Goal: Task Accomplishment & Management: Manage account settings

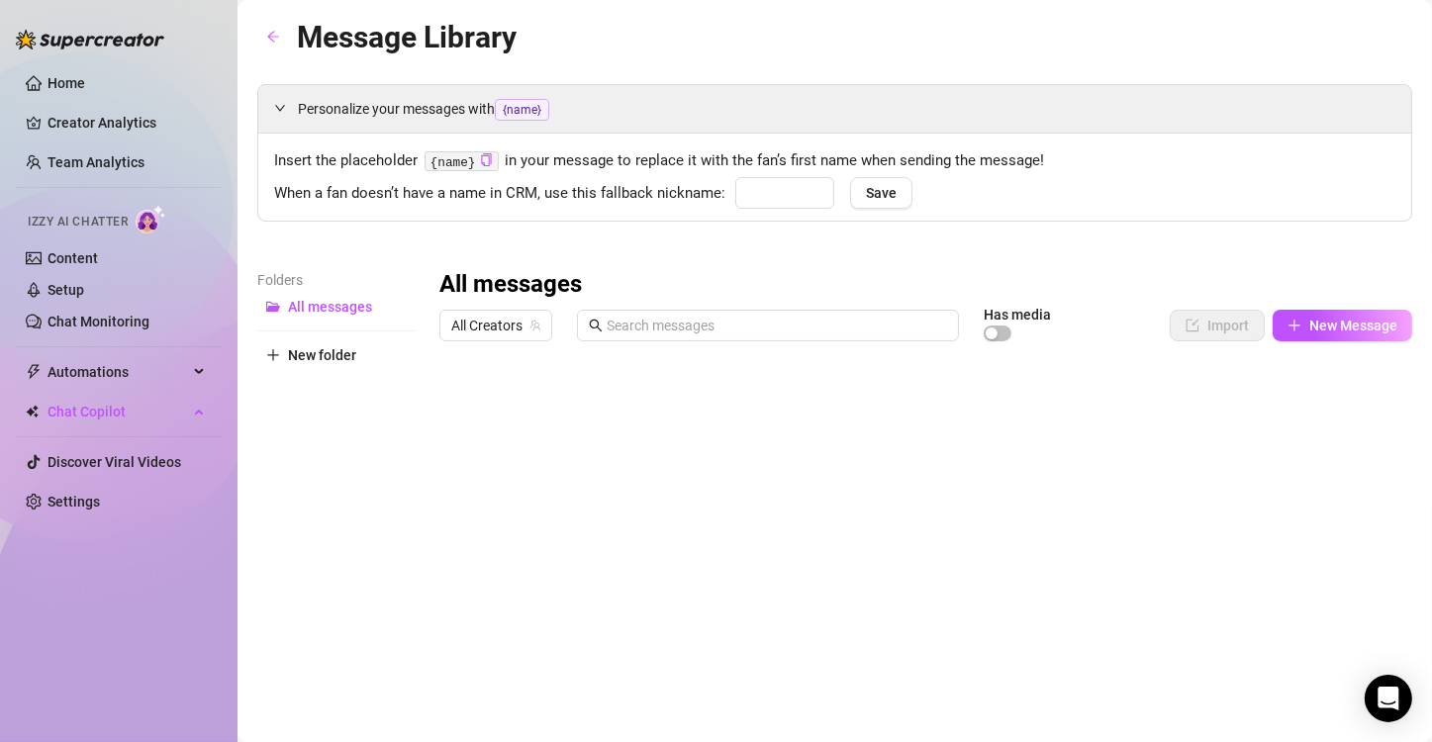
type input "Bb"
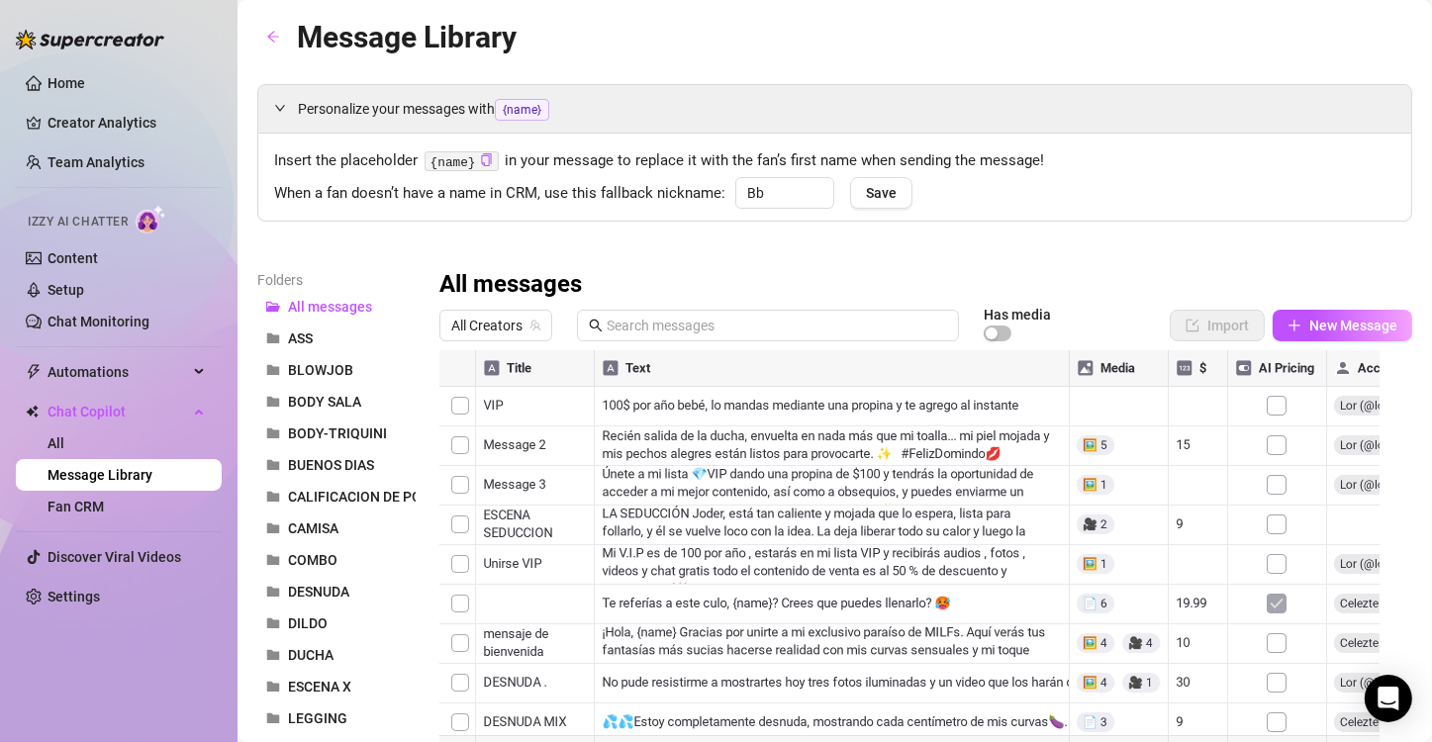
click at [90, 64] on ul "Home Creator Analytics Team Analytics Izzy AI Chatter Content Setup Chat Monito…" at bounding box center [119, 339] width 206 height 561
click at [85, 75] on link "Home" at bounding box center [66, 83] width 38 height 16
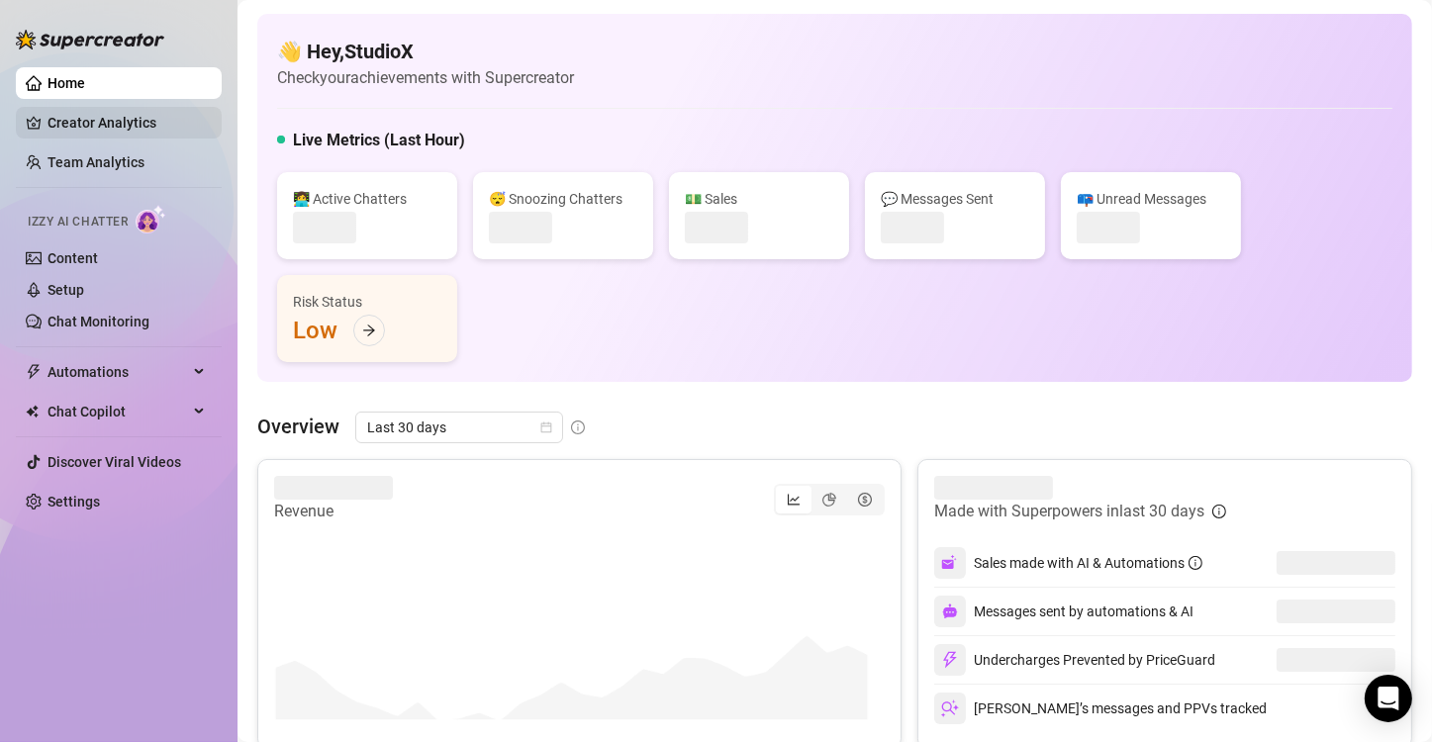
click at [94, 119] on link "Creator Analytics" at bounding box center [126, 123] width 158 height 32
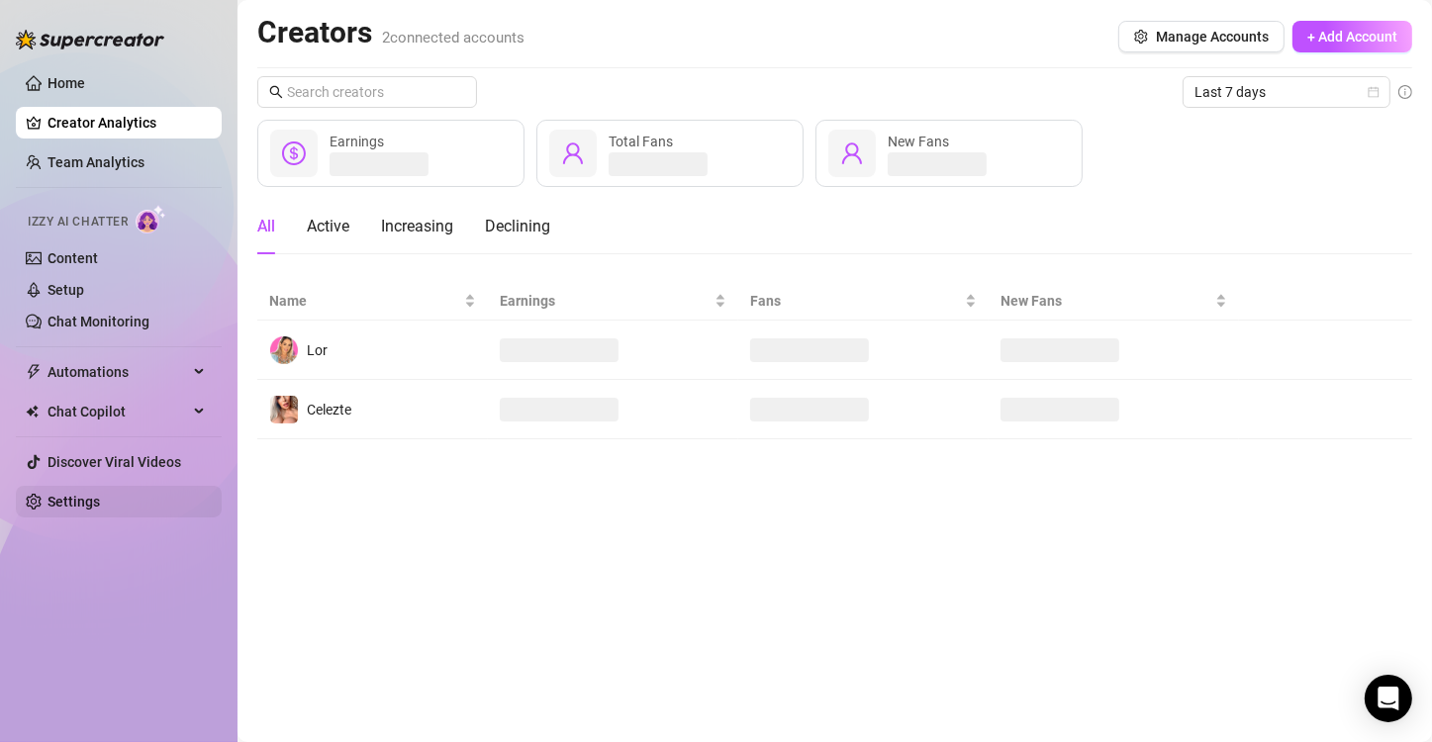
click at [78, 501] on link "Settings" at bounding box center [73, 502] width 52 height 16
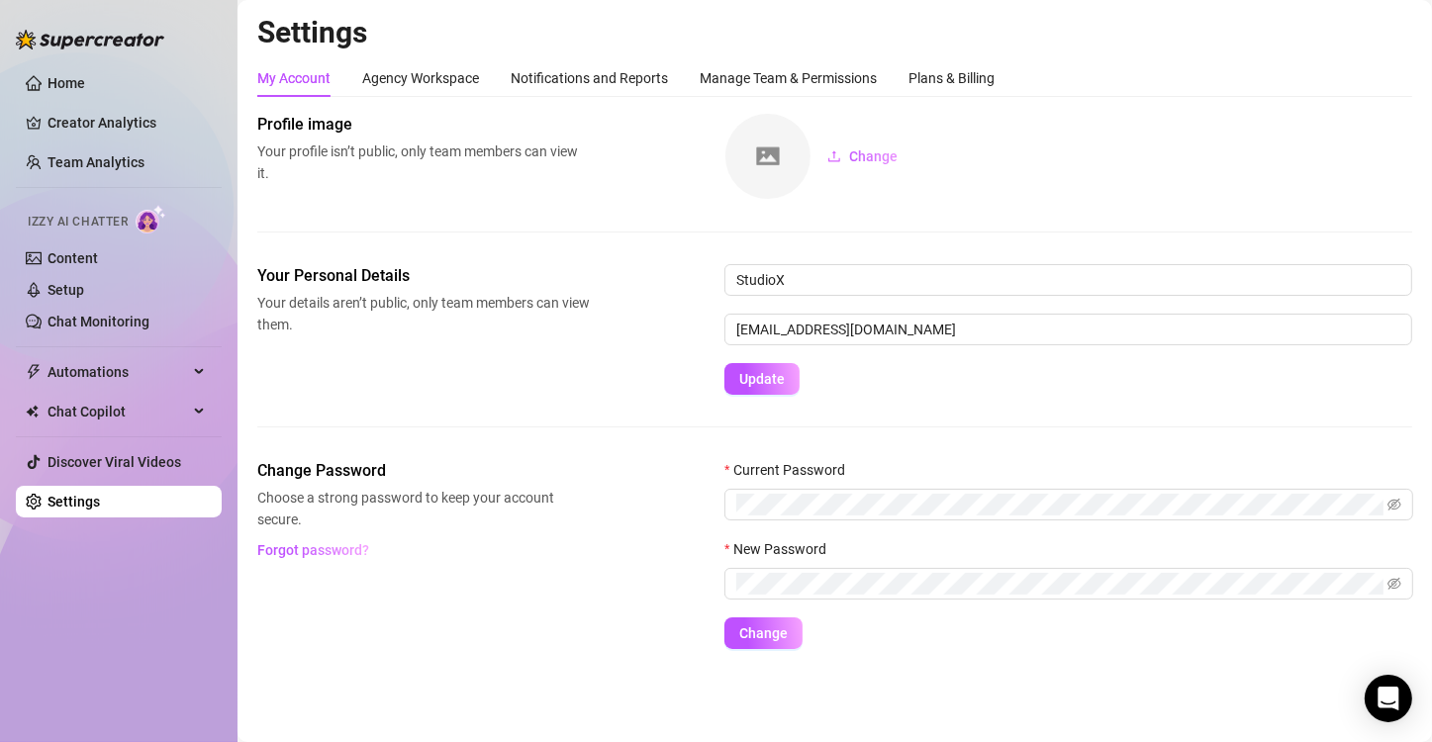
click at [61, 497] on link "Settings" at bounding box center [73, 502] width 52 height 16
click at [83, 499] on link "Settings" at bounding box center [73, 502] width 52 height 16
click at [969, 73] on div "Plans & Billing" at bounding box center [951, 78] width 86 height 22
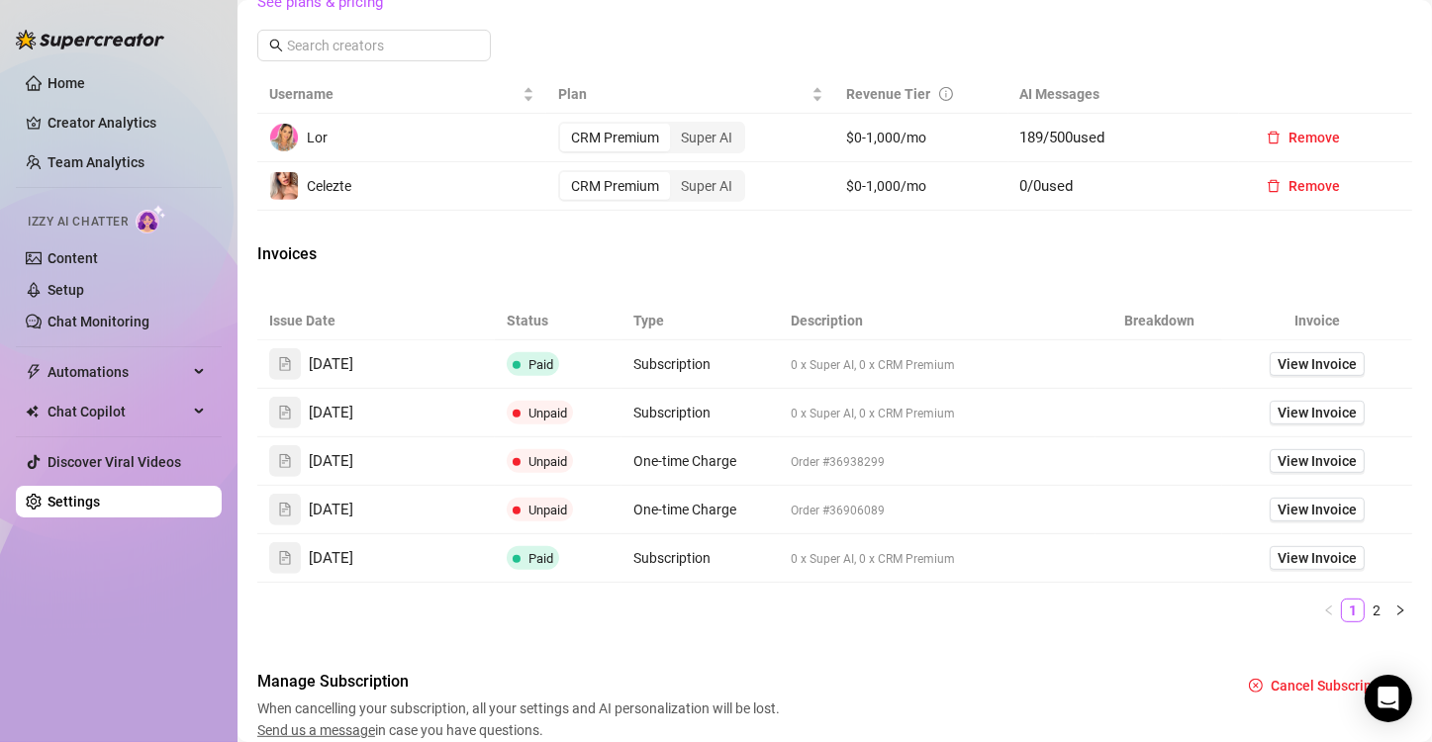
scroll to position [693, 0]
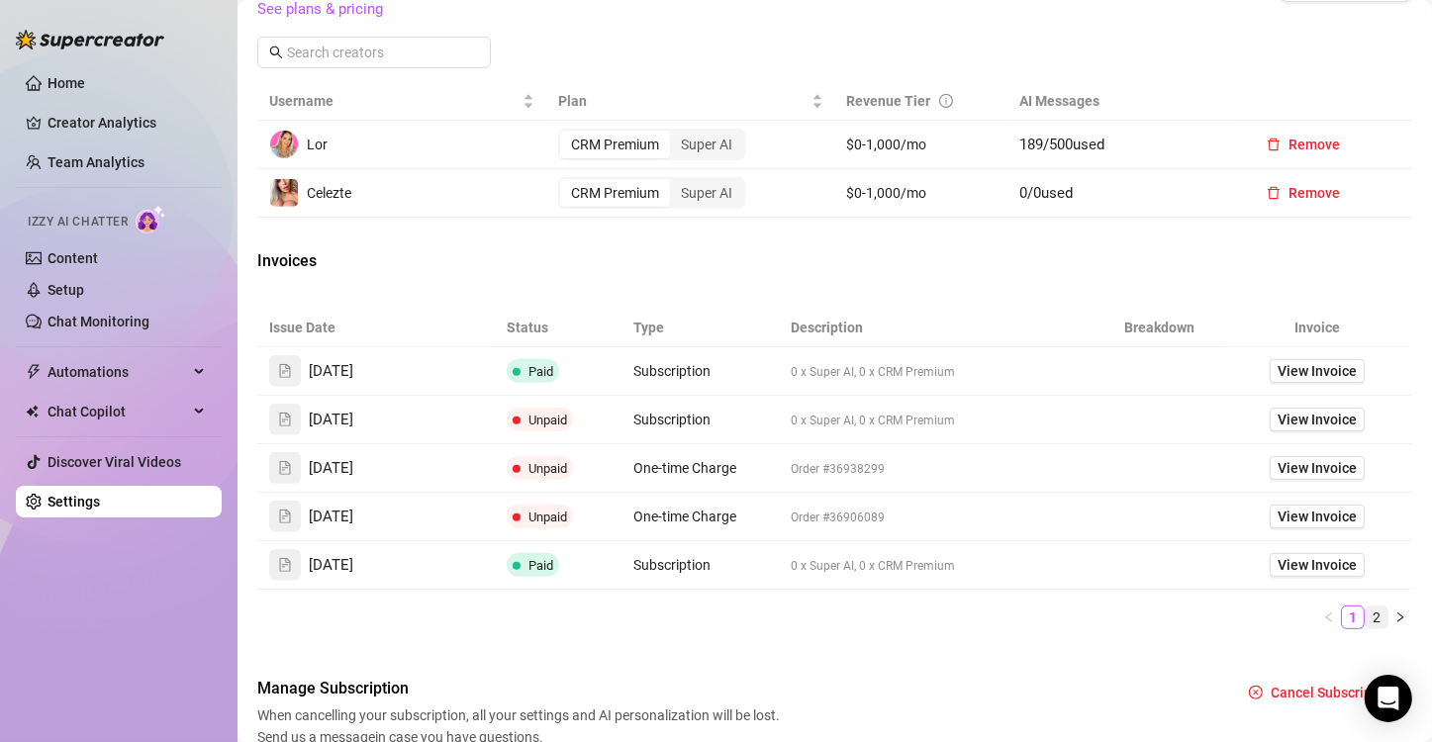
click at [1367, 628] on link "2" at bounding box center [1376, 617] width 22 height 22
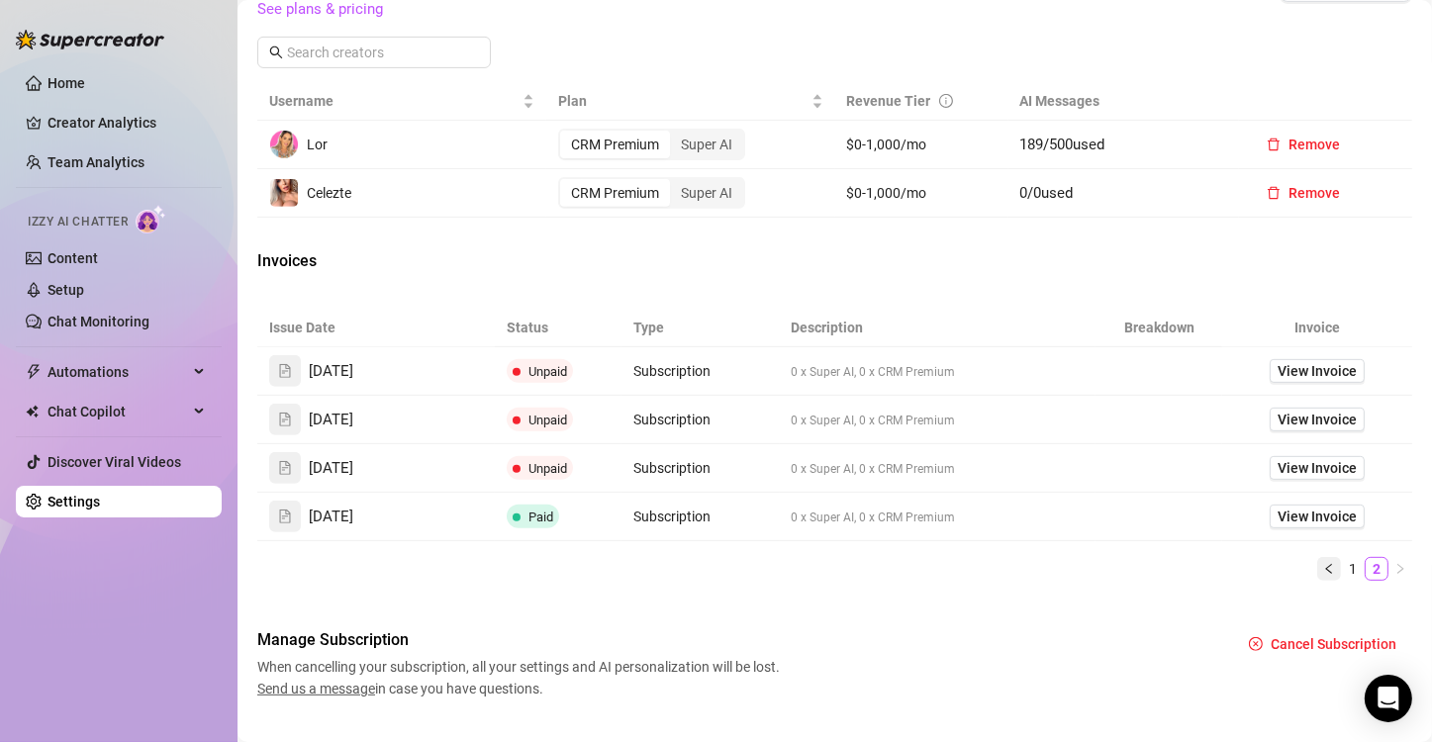
click at [1323, 575] on icon "left" at bounding box center [1329, 569] width 12 height 12
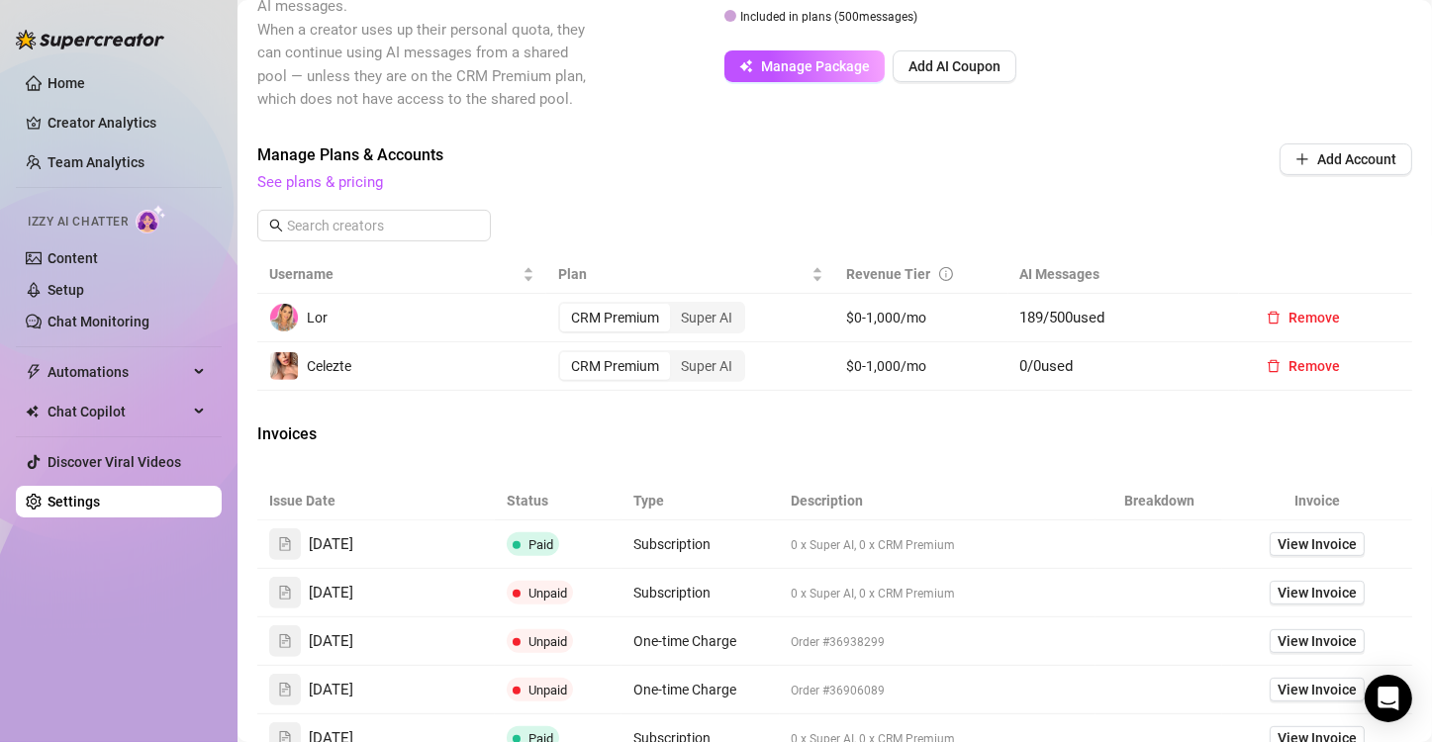
scroll to position [495, 0]
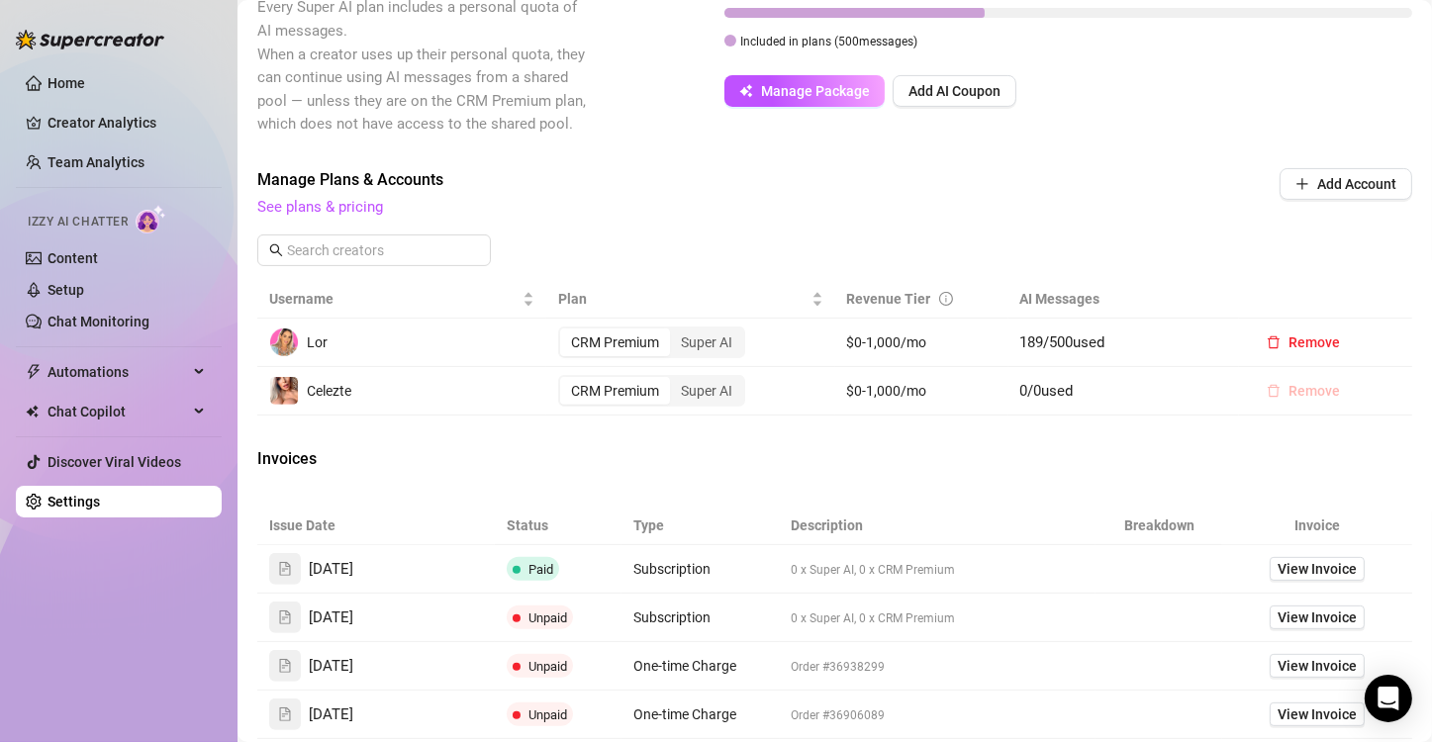
click at [1296, 399] on span "Remove" at bounding box center [1313, 391] width 51 height 16
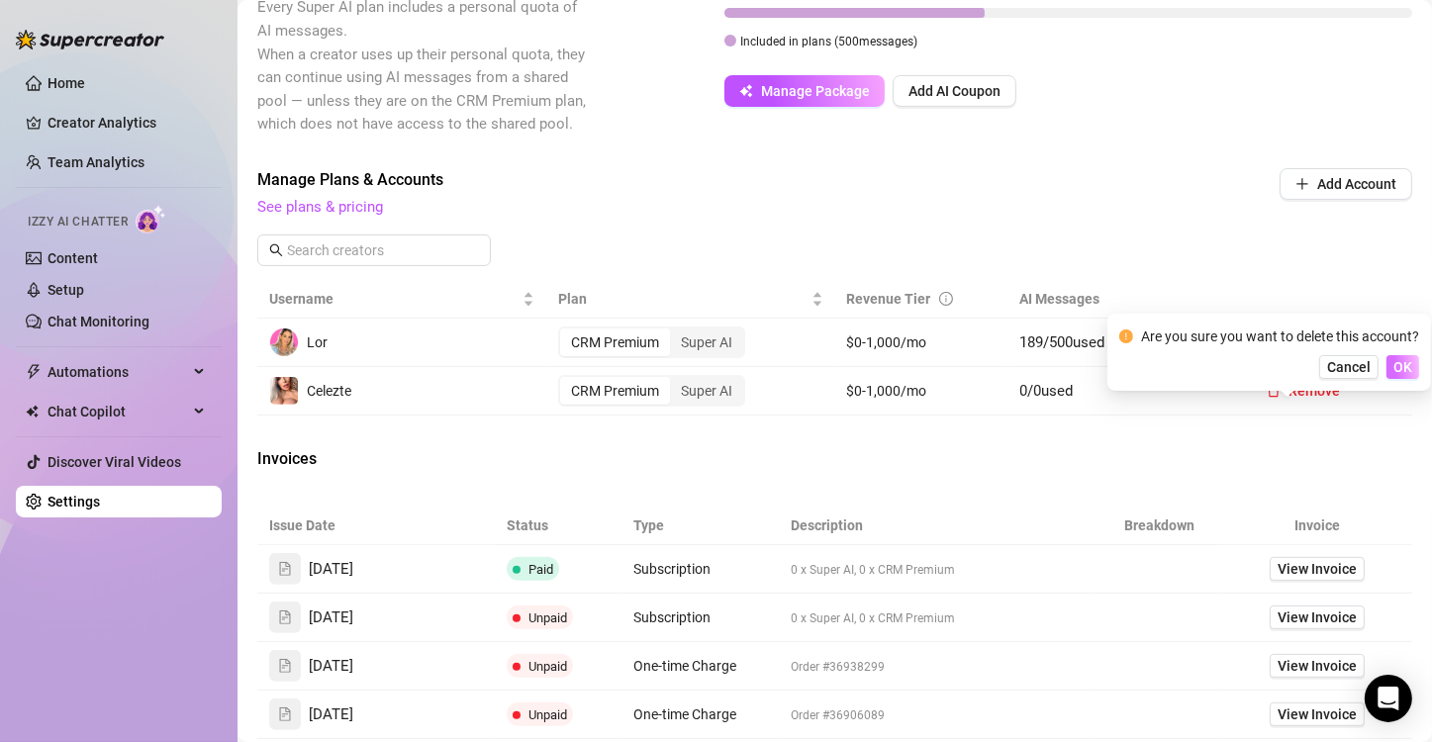
click at [1392, 364] on button "OK" at bounding box center [1402, 367] width 33 height 24
